Goal: Information Seeking & Learning: Check status

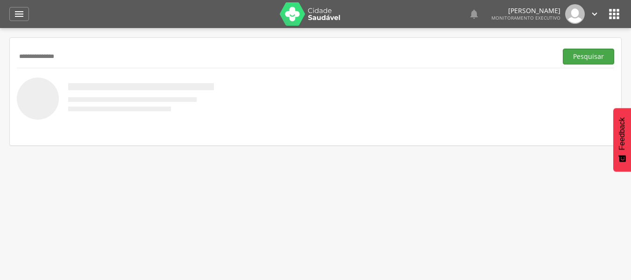
type input "**********"
click at [575, 58] on button "Pesquisar" at bounding box center [587, 57] width 51 height 16
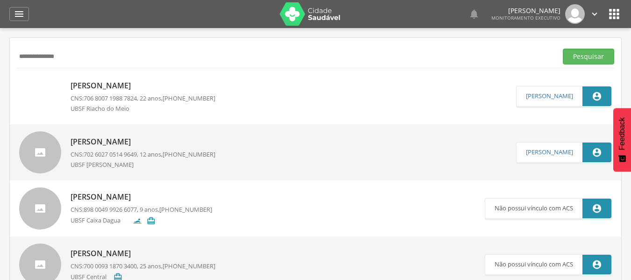
click at [92, 82] on p "[PERSON_NAME]" at bounding box center [142, 85] width 145 height 11
type input "**********"
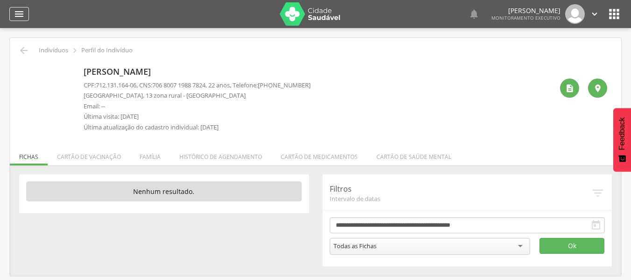
click at [19, 11] on icon "" at bounding box center [19, 13] width 11 height 11
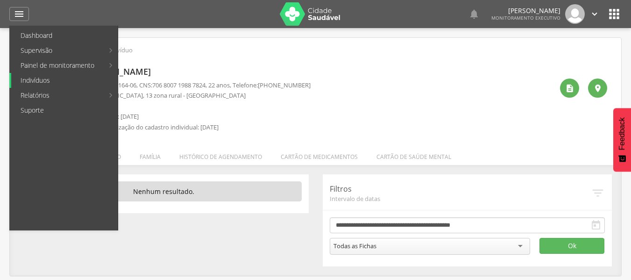
click at [40, 79] on link "Indivíduos" at bounding box center [64, 80] width 106 height 15
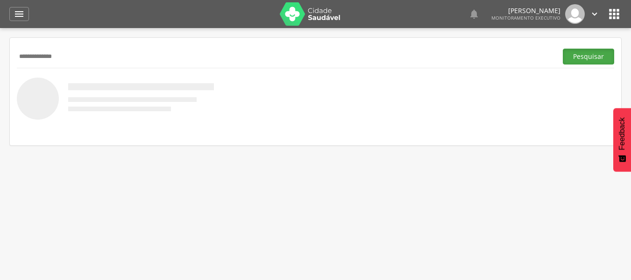
click at [583, 58] on button "Pesquisar" at bounding box center [587, 57] width 51 height 16
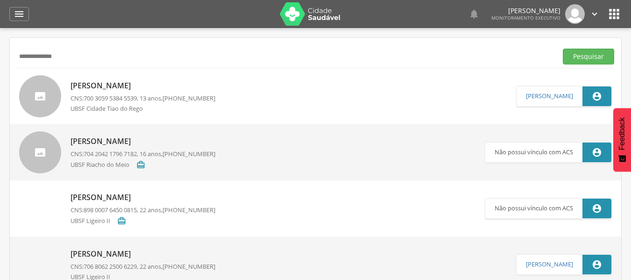
click at [86, 60] on input "**********" at bounding box center [285, 57] width 536 height 16
type input "**********"
click at [594, 58] on button "Pesquisar" at bounding box center [587, 57] width 51 height 16
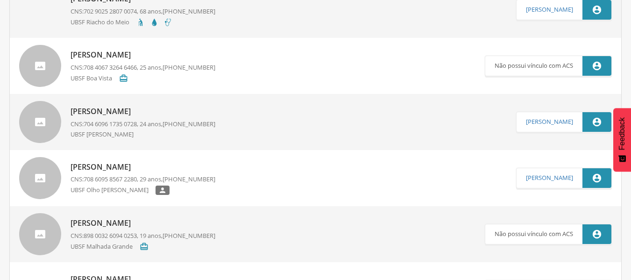
scroll to position [1167, 0]
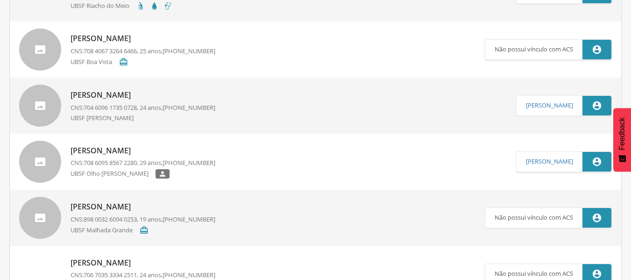
click at [113, 152] on p "[PERSON_NAME]" at bounding box center [142, 150] width 145 height 11
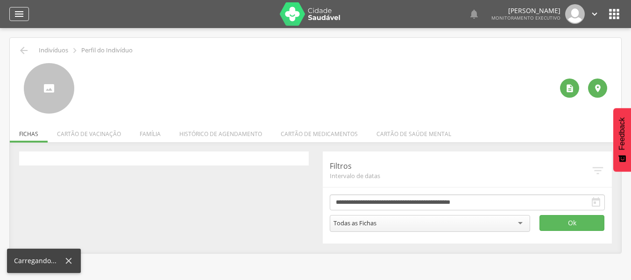
click at [19, 14] on icon "" at bounding box center [19, 13] width 11 height 11
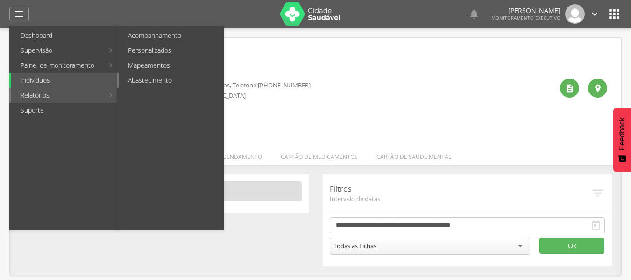
click at [156, 77] on link "Abastecimento" at bounding box center [171, 80] width 105 height 15
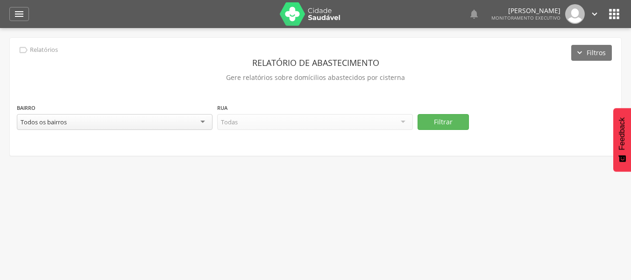
click at [201, 125] on div "Todos os bairros" at bounding box center [115, 122] width 196 height 16
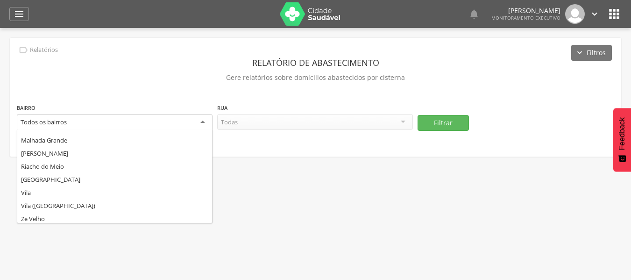
scroll to position [168, 0]
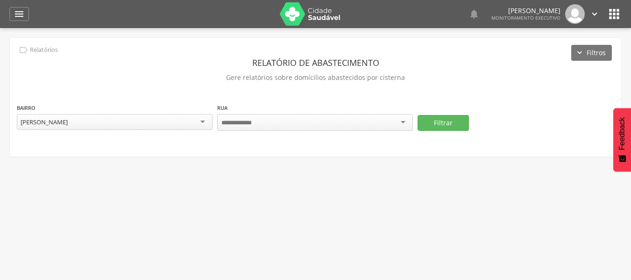
click at [402, 126] on div at bounding box center [315, 122] width 196 height 17
click at [404, 121] on div "Todas as ruas" at bounding box center [315, 122] width 196 height 16
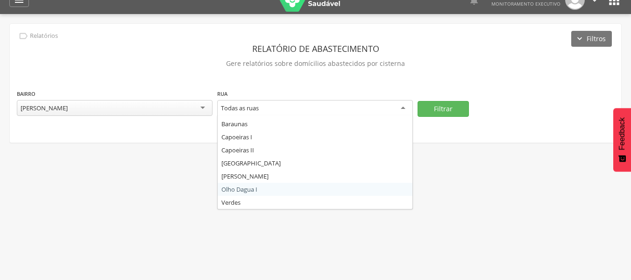
scroll to position [28, 0]
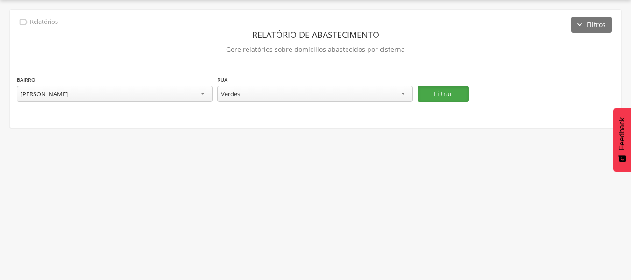
click at [432, 89] on button "Filtrar" at bounding box center [442, 94] width 51 height 16
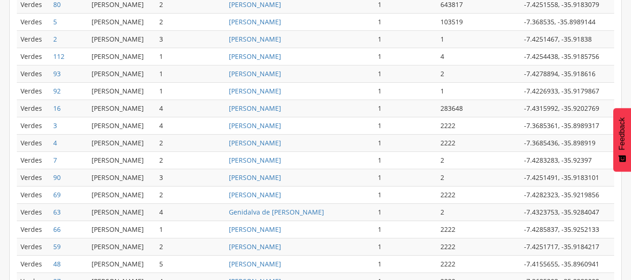
scroll to position [495, 0]
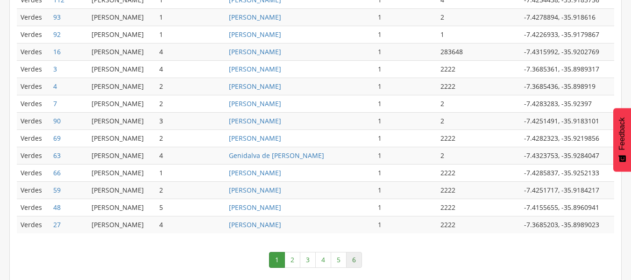
click at [357, 257] on link "6" at bounding box center [354, 260] width 16 height 16
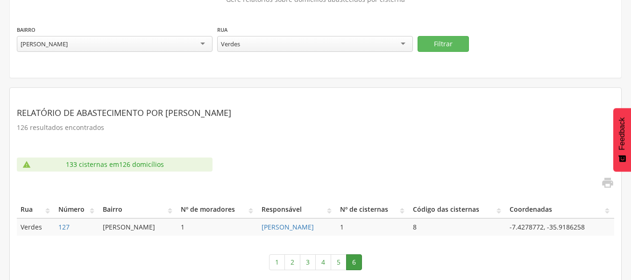
scroll to position [85, 0]
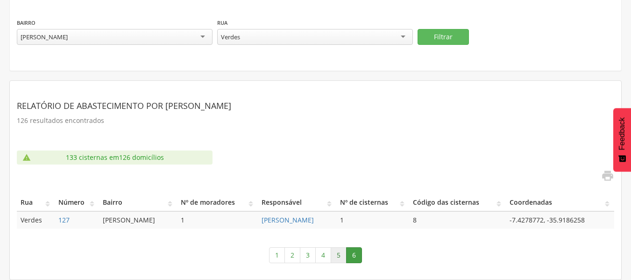
click at [335, 255] on link "5" at bounding box center [338, 255] width 16 height 16
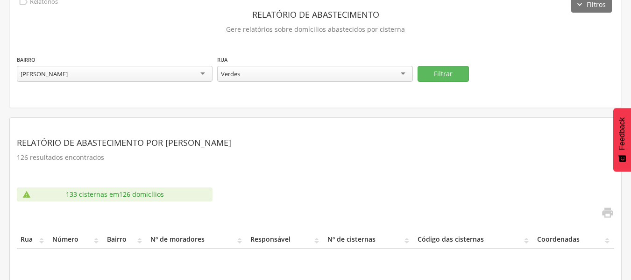
scroll to position [127, 0]
